Goal: Transaction & Acquisition: Purchase product/service

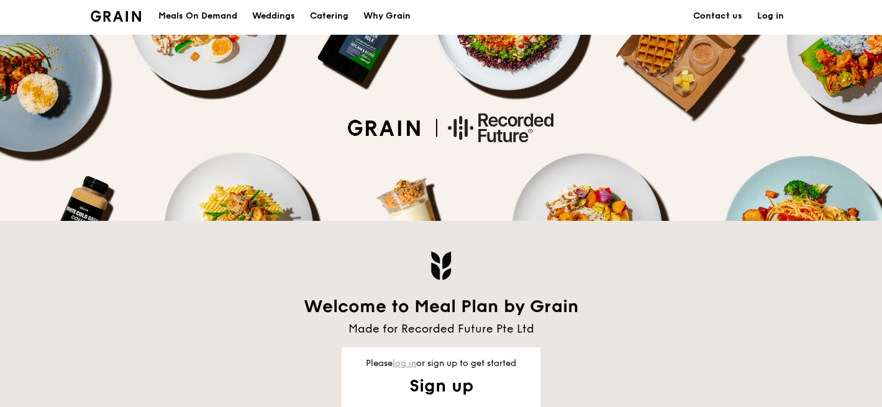
click at [395, 363] on link "log in" at bounding box center [404, 363] width 24 height 11
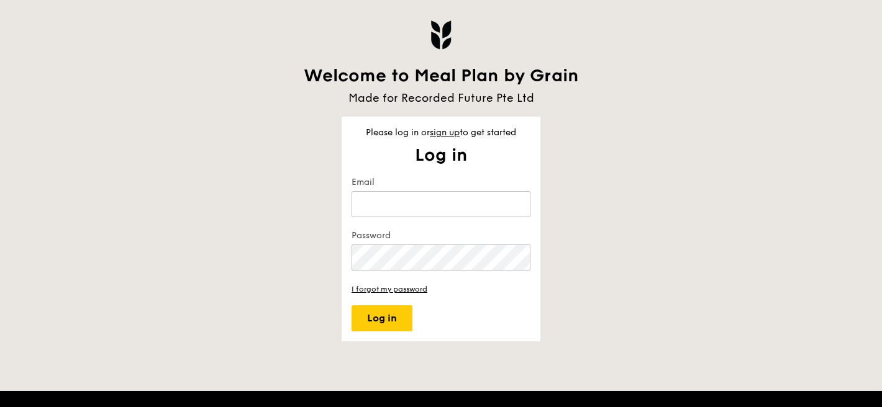
click at [509, 205] on keeper-lock "Open Keeper Popup" at bounding box center [515, 204] width 15 height 15
click at [511, 210] on keeper-lock "Open Keeper Popup" at bounding box center [515, 204] width 15 height 15
type input "[PERSON_NAME][EMAIL_ADDRESS][DOMAIN_NAME]"
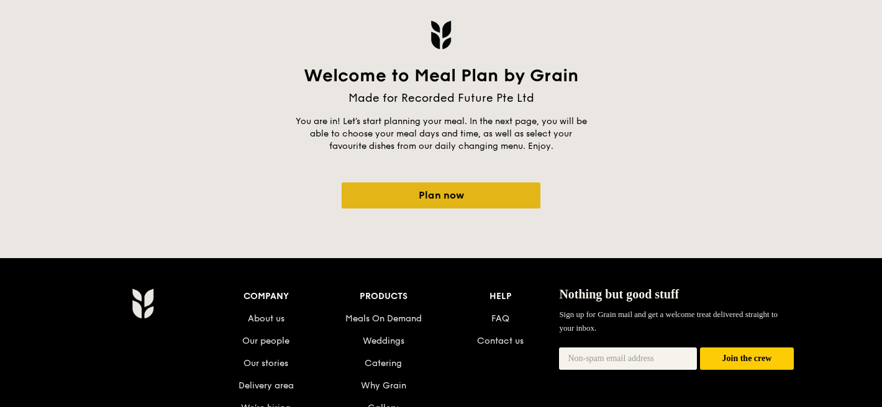
click at [423, 195] on link "Plan now" at bounding box center [441, 196] width 199 height 26
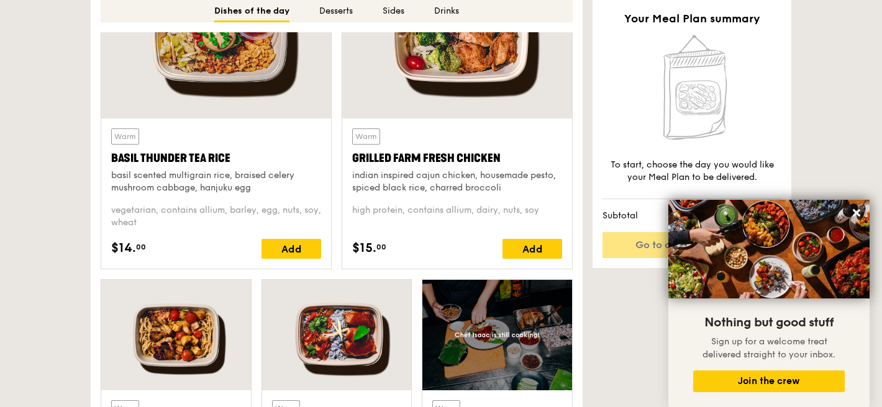
scroll to position [549, 0]
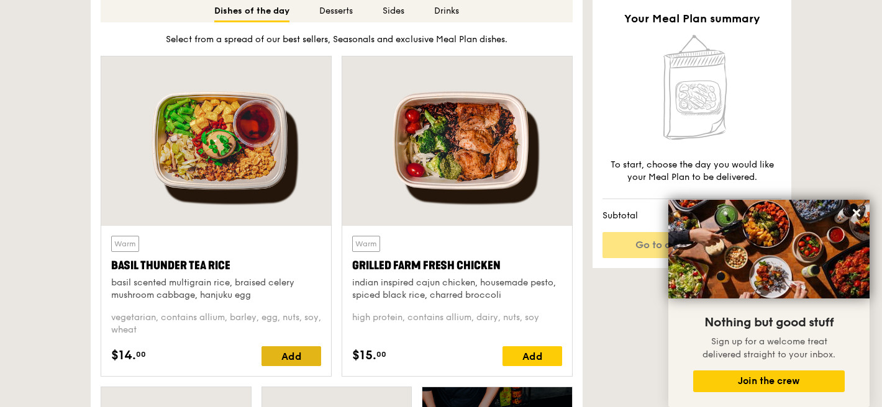
click at [309, 358] on div "Add" at bounding box center [291, 356] width 60 height 20
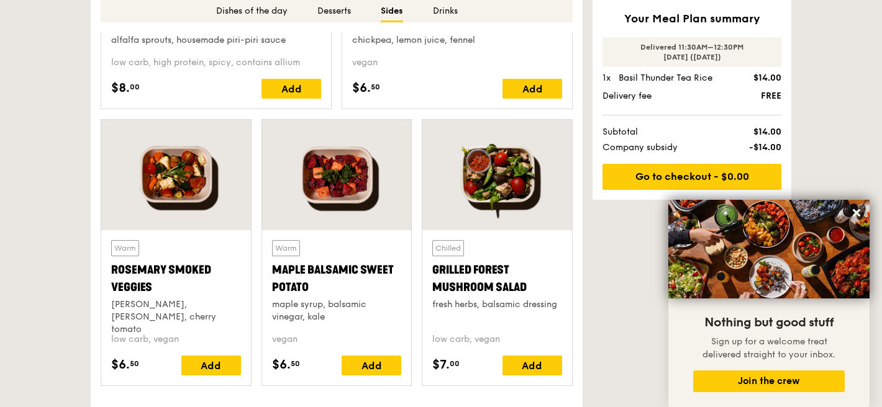
scroll to position [2450, 0]
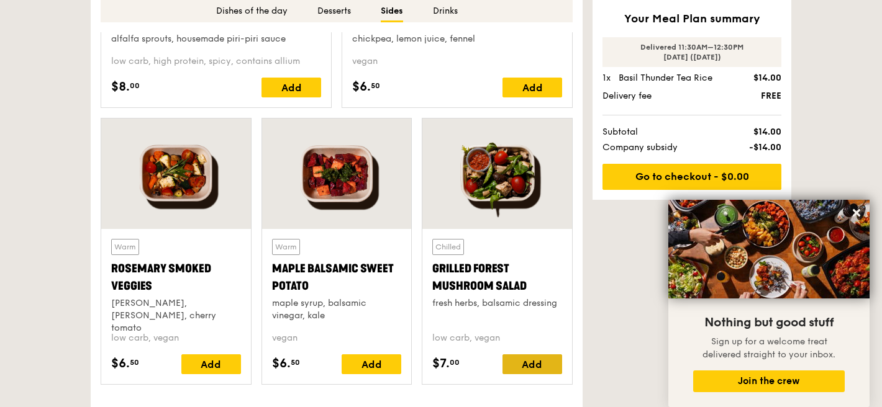
click at [532, 369] on div "Add" at bounding box center [532, 365] width 60 height 20
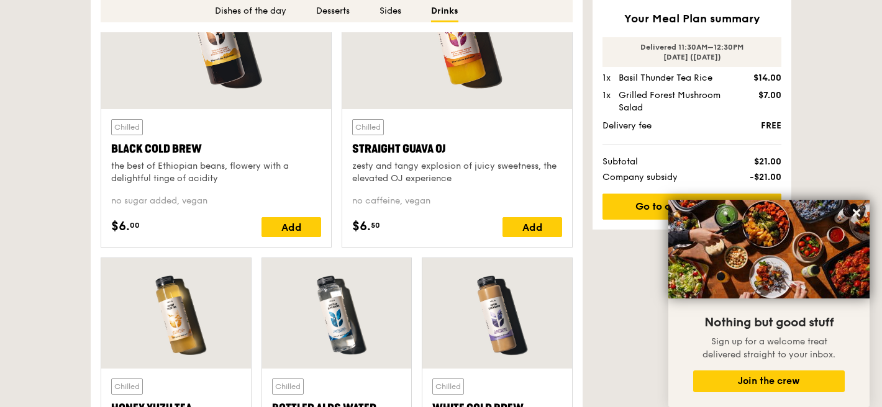
scroll to position [3076, 0]
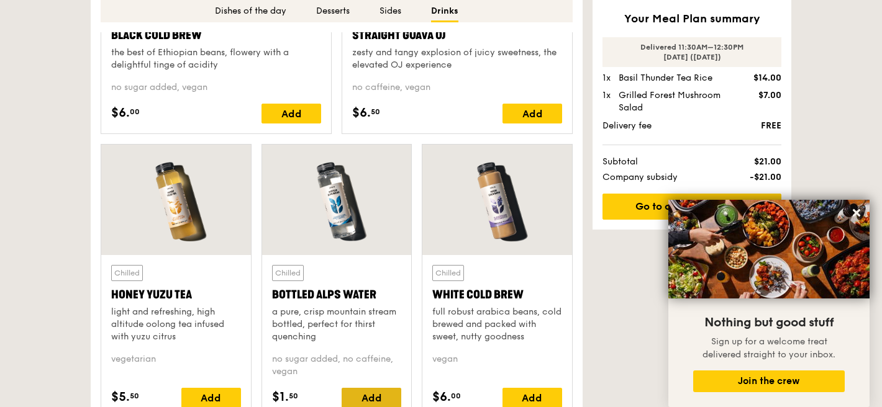
click at [384, 398] on div "Add" at bounding box center [372, 398] width 60 height 20
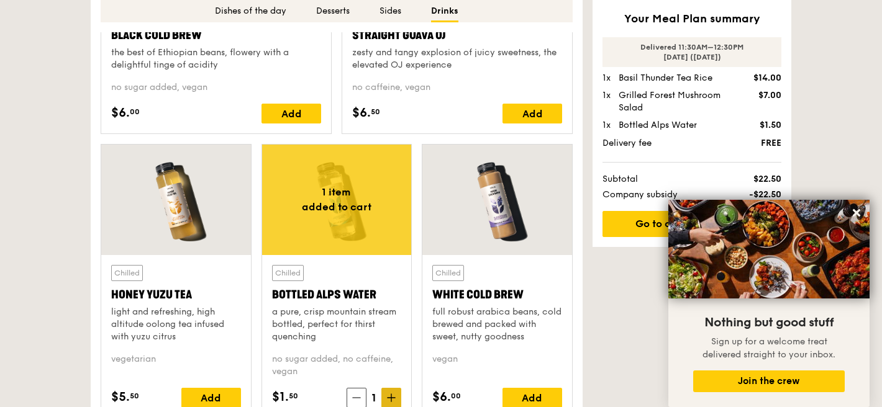
click at [388, 397] on icon at bounding box center [391, 398] width 9 height 9
click at [860, 215] on icon at bounding box center [856, 212] width 11 height 11
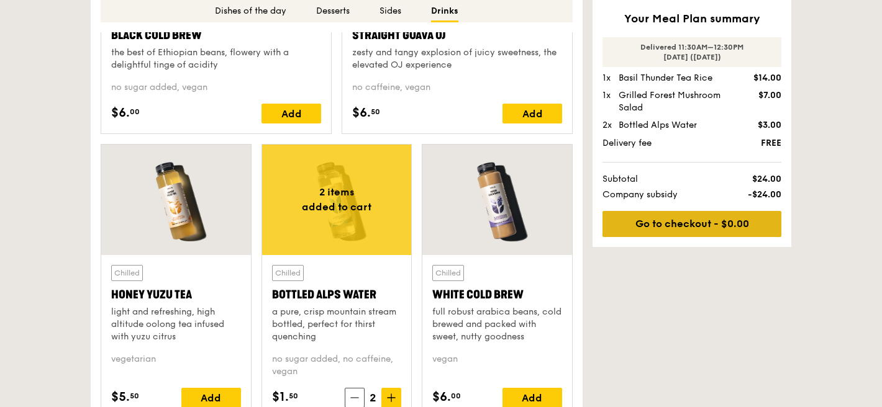
click at [727, 222] on link "Go to checkout - $0.00" at bounding box center [691, 224] width 179 height 26
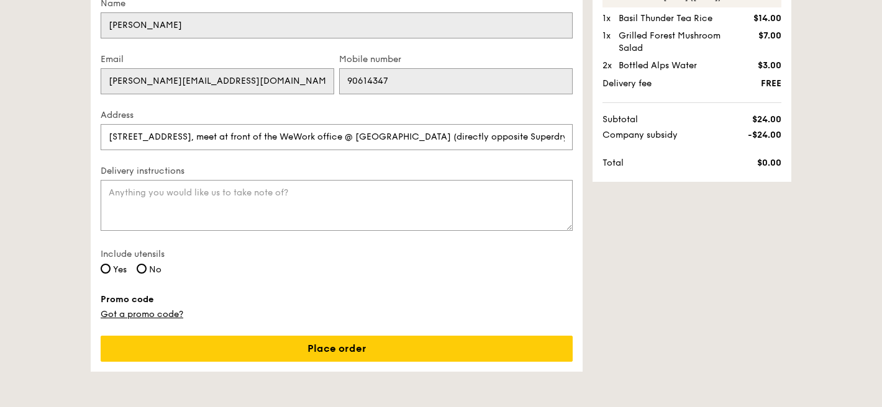
scroll to position [246, 0]
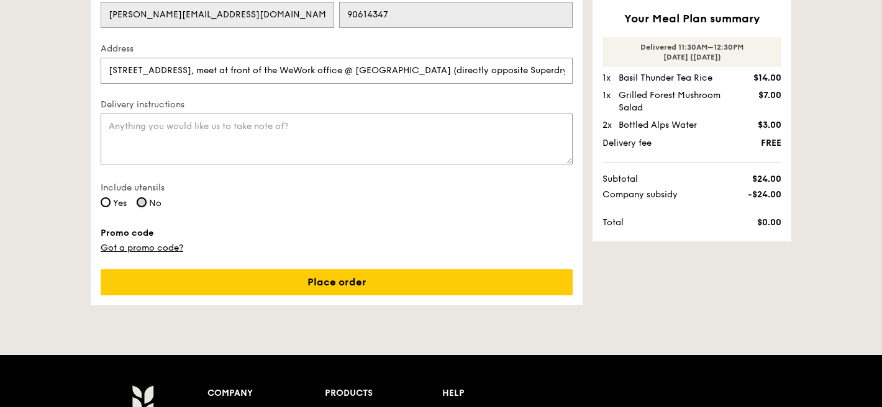
click at [140, 198] on input "No" at bounding box center [142, 202] width 10 height 10
radio input "true"
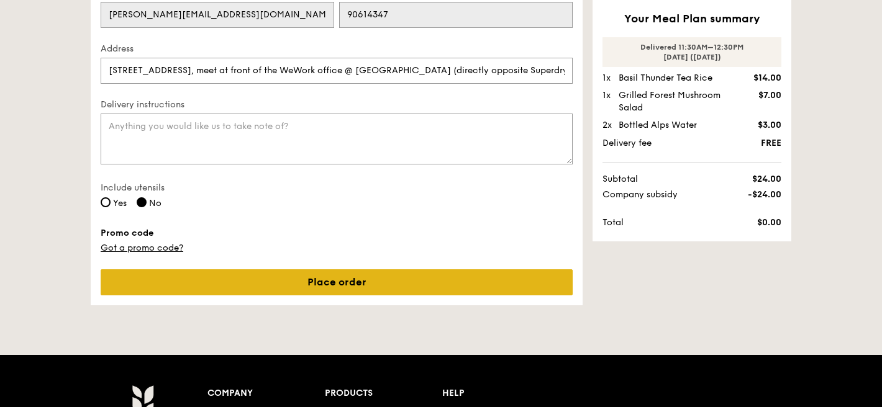
click at [257, 291] on link "Place order" at bounding box center [337, 282] width 472 height 26
